Goal: Task Accomplishment & Management: Complete application form

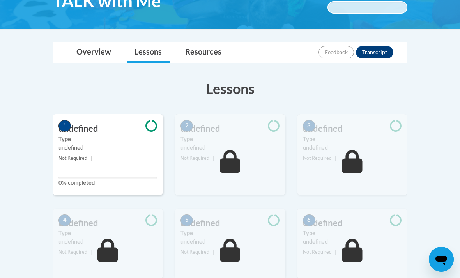
scroll to position [147, 0]
click at [115, 160] on small "Not Required |" at bounding box center [108, 158] width 110 height 9
click at [147, 126] on icon at bounding box center [151, 126] width 12 height 11
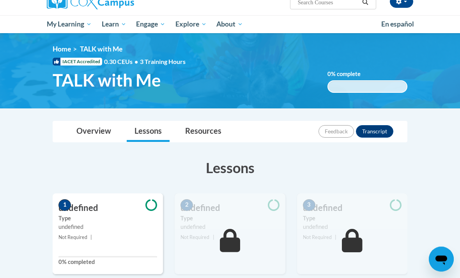
scroll to position [69, 0]
click at [92, 136] on link "Overview" at bounding box center [94, 131] width 50 height 21
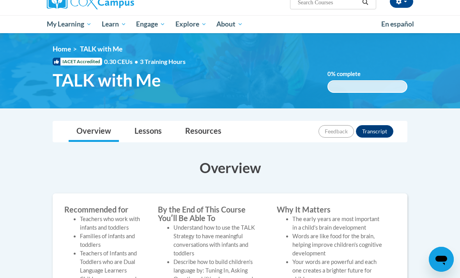
click at [148, 127] on link "Lessons" at bounding box center [148, 131] width 43 height 21
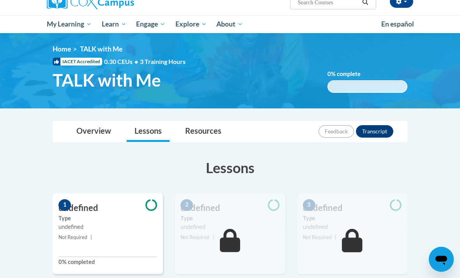
click at [69, 204] on span "1" at bounding box center [64, 205] width 12 height 12
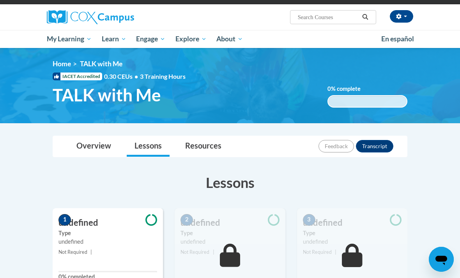
scroll to position [0, 0]
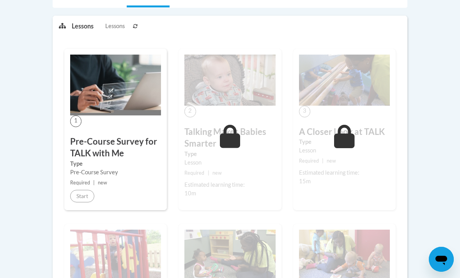
scroll to position [188, 0]
click at [76, 120] on span "1" at bounding box center [75, 121] width 11 height 11
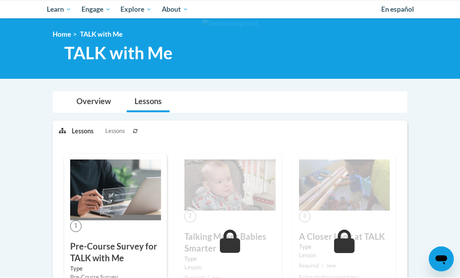
click at [131, 129] on button at bounding box center [135, 130] width 9 height 19
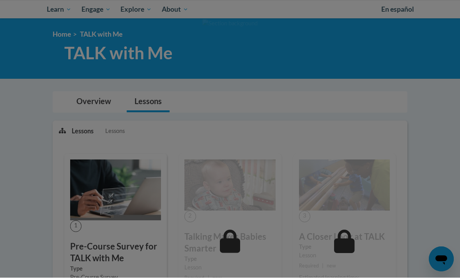
scroll to position [83, 0]
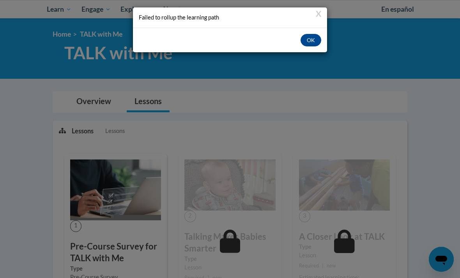
click at [305, 41] on button "OK" at bounding box center [311, 40] width 21 height 12
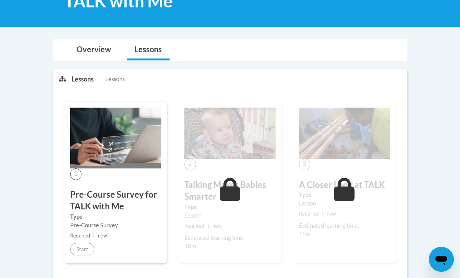
scroll to position [155, 0]
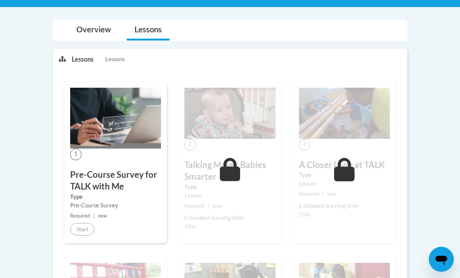
click at [81, 158] on div "1 Pre-Course Survey for TALK with Me Type Pre-Course Survey Required | new Start" at bounding box center [115, 162] width 103 height 161
click at [129, 165] on div "1 Pre-Course Survey for TALK with Me Type Pre-Course Survey Required | new Start" at bounding box center [115, 162] width 103 height 161
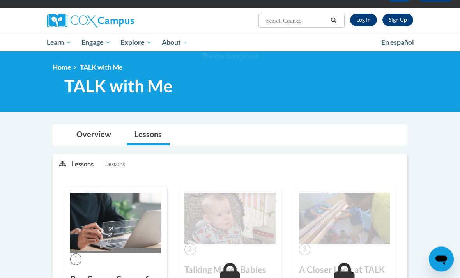
scroll to position [0, 0]
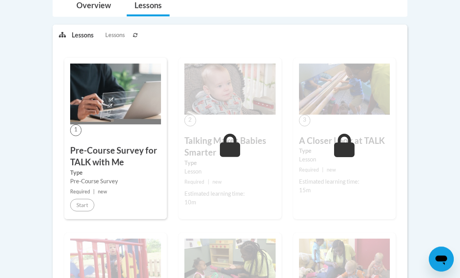
scroll to position [199, 0]
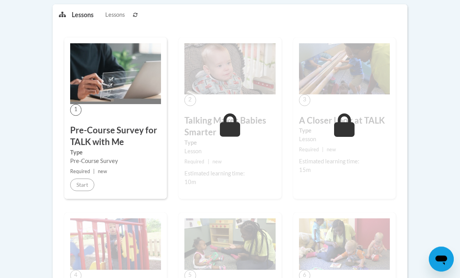
click at [79, 117] on div "1 Pre-Course Survey for TALK with Me Type Pre-Course Survey Required | new Start" at bounding box center [115, 118] width 103 height 161
click at [98, 141] on h3 "Pre-Course Survey for TALK with Me" at bounding box center [115, 137] width 91 height 24
click at [80, 191] on div "1 Pre-Course Survey for TALK with Me Type Pre-Course Survey Required | new Start" at bounding box center [115, 118] width 103 height 161
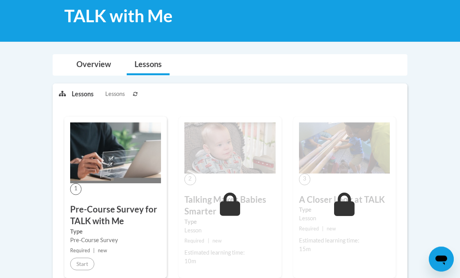
scroll to position [0, 0]
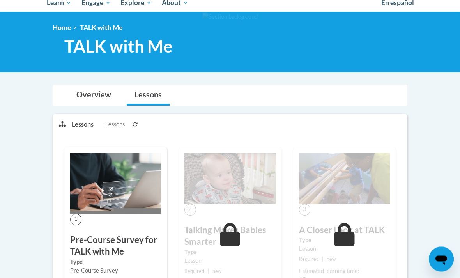
scroll to position [118, 0]
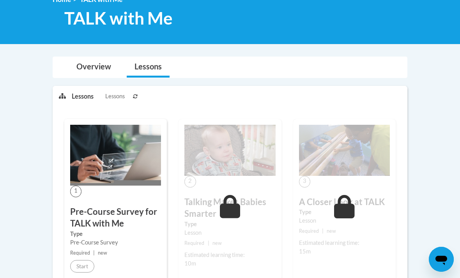
click at [135, 161] on img at bounding box center [115, 155] width 91 height 61
click at [121, 220] on h3 "Pre-Course Survey for TALK with Me" at bounding box center [115, 218] width 91 height 24
click at [114, 227] on h3 "Pre-Course Survey for TALK with Me" at bounding box center [115, 218] width 91 height 24
click at [124, 223] on h3 "Pre-Course Survey for TALK with Me" at bounding box center [115, 218] width 91 height 24
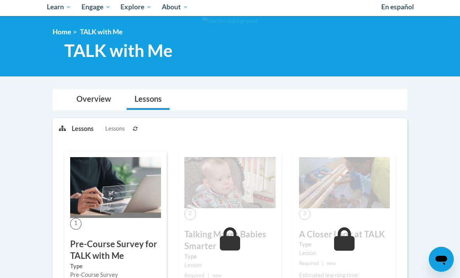
scroll to position [0, 0]
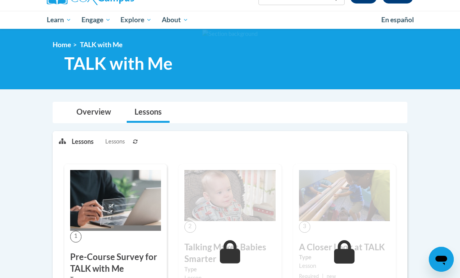
click at [112, 258] on h3 "Pre-Course Survey for TALK with Me" at bounding box center [115, 263] width 91 height 24
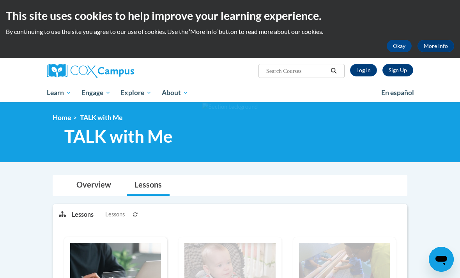
click at [0, 0] on link "Healthcare" at bounding box center [0, 0] width 0 height 0
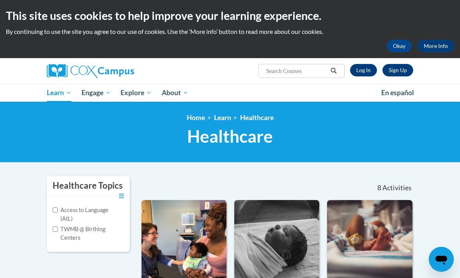
click at [363, 74] on link "Log In" at bounding box center [363, 70] width 27 height 12
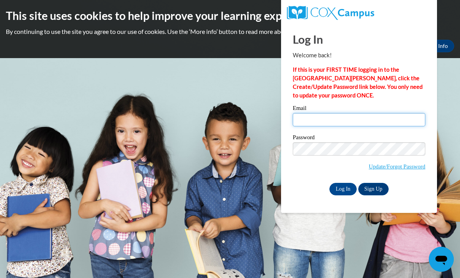
click at [345, 121] on input "Email" at bounding box center [359, 119] width 133 height 13
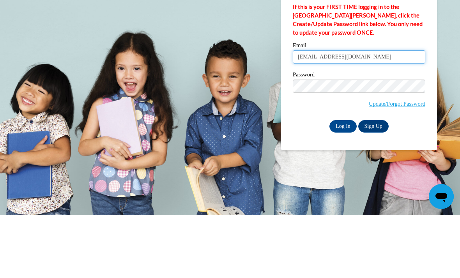
type input "[EMAIL_ADDRESS][DOMAIN_NAME]"
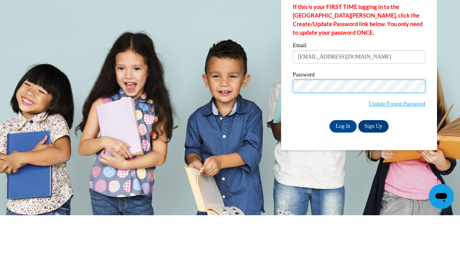
click at [343, 183] on input "Log In" at bounding box center [343, 189] width 27 height 12
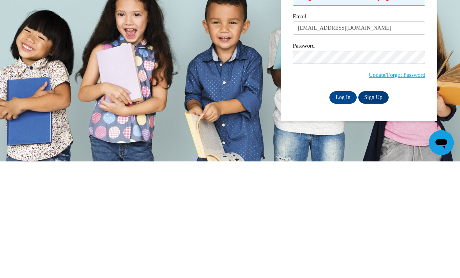
click at [336, 208] on input "Log In" at bounding box center [343, 214] width 27 height 12
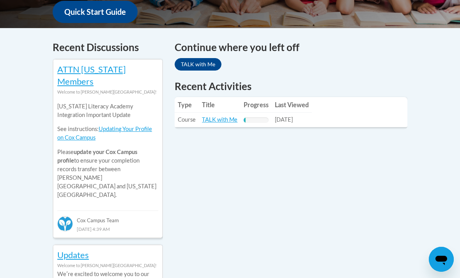
scroll to position [311, 0]
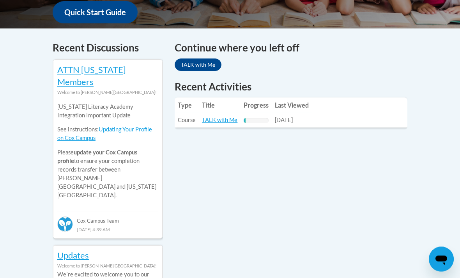
click at [215, 119] on link "TALK with Me" at bounding box center [219, 120] width 35 height 7
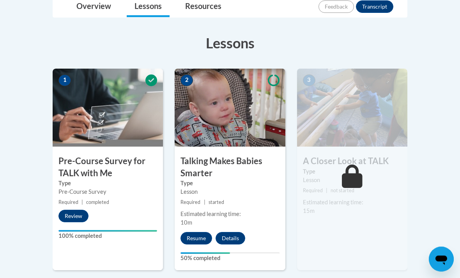
scroll to position [193, 0]
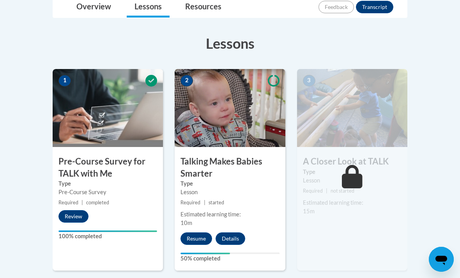
click at [199, 234] on button "Resume" at bounding box center [197, 238] width 32 height 12
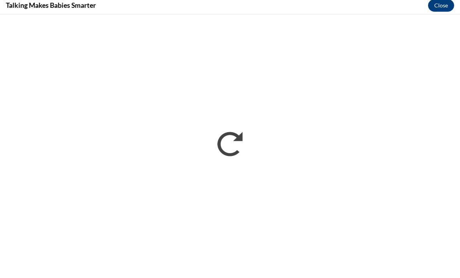
scroll to position [3, 0]
